Goal: Task Accomplishment & Management: Manage account settings

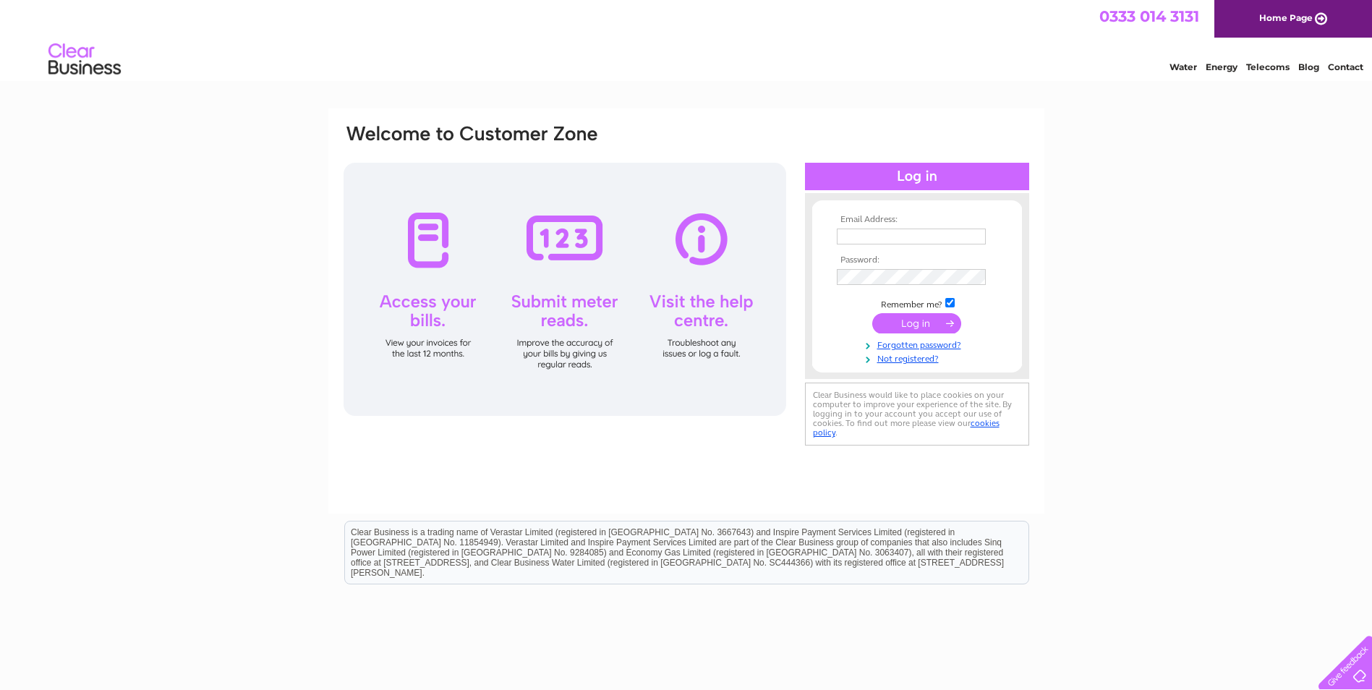
type input "ukaccounts@kngroup.com"
click at [936, 326] on input "submit" at bounding box center [917, 323] width 89 height 20
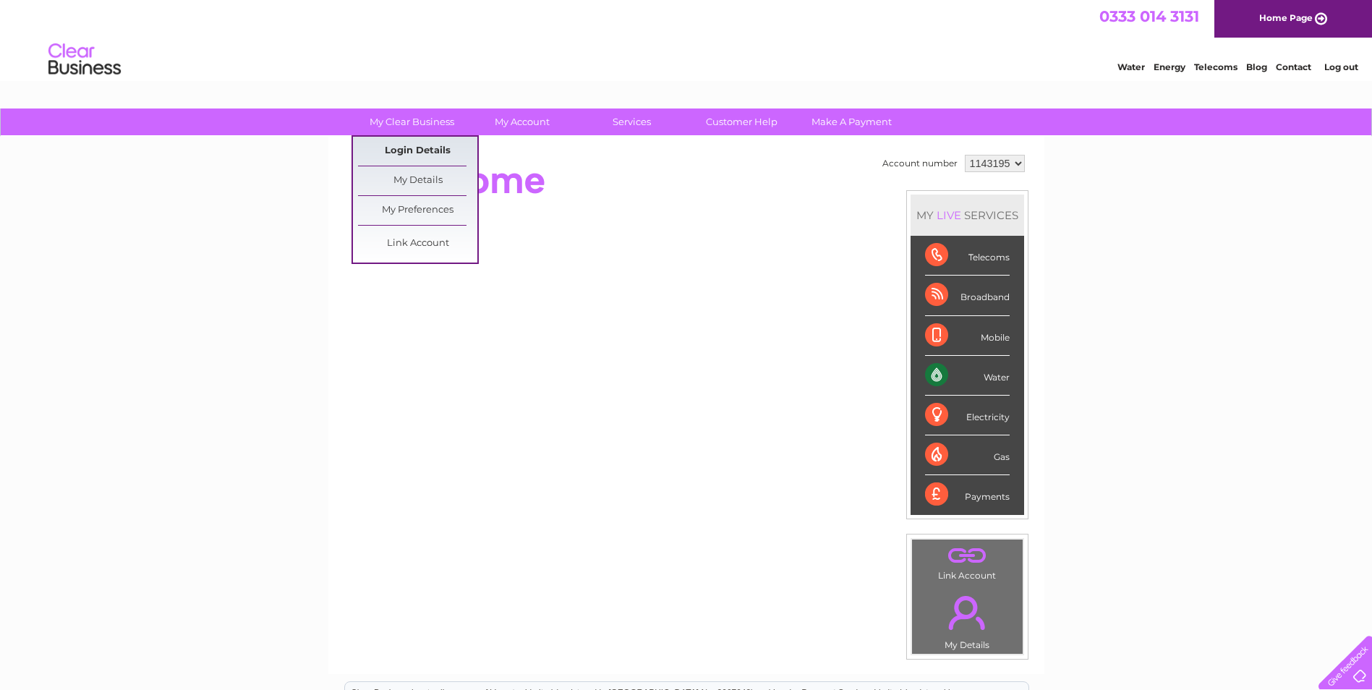
click at [1276, 72] on link "Login Details" at bounding box center [1293, 65] width 35 height 14
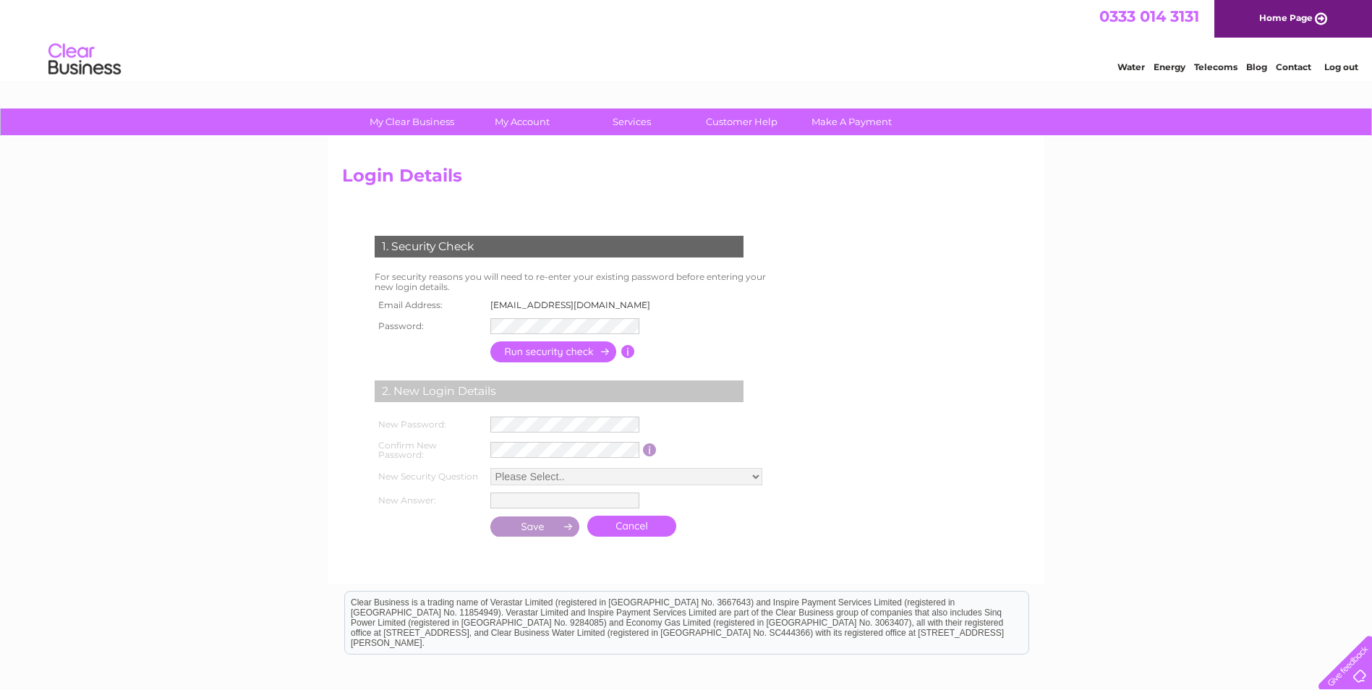
click at [553, 356] on input "button" at bounding box center [554, 351] width 127 height 21
